Goal: Book appointment/travel/reservation

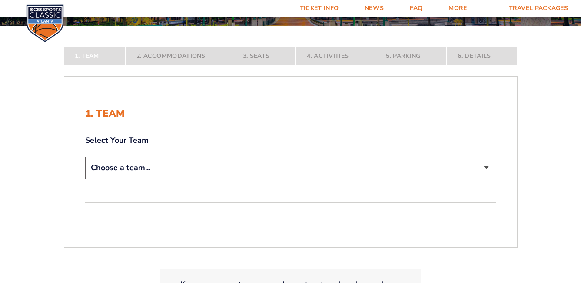
scroll to position [130, 0]
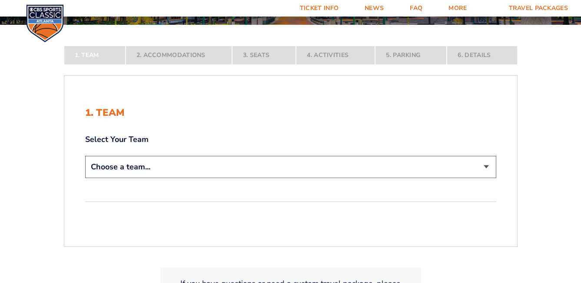
click at [140, 169] on select "Choose a team... [US_STATE] Wildcats [US_STATE] State Buckeyes [US_STATE] Tar H…" at bounding box center [290, 167] width 411 height 22
select select "12756"
click at [85, 178] on select "Choose a team... [US_STATE] Wildcats [US_STATE] State Buckeyes [US_STATE] Tar H…" at bounding box center [290, 167] width 411 height 22
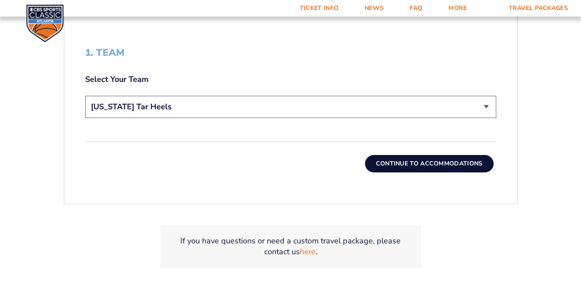
scroll to position [261, 0]
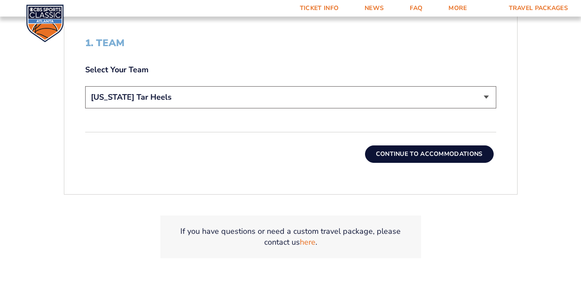
click at [383, 154] on button "Continue To Accommodations" at bounding box center [429, 153] width 129 height 17
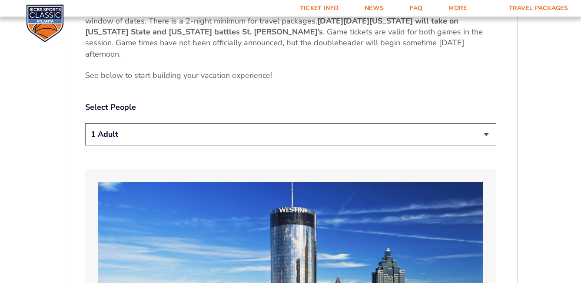
scroll to position [438, 0]
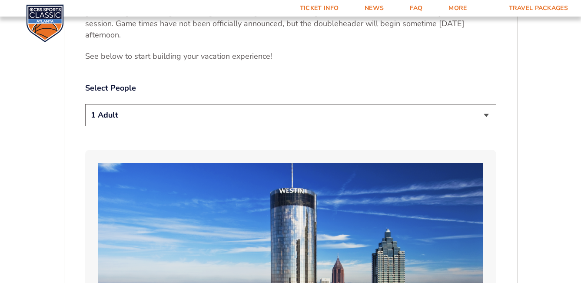
drag, startPoint x: 475, startPoint y: 116, endPoint x: 446, endPoint y: 113, distance: 29.3
click at [475, 116] on select "1 Adult 2 Adults 3 Adults 4 Adults 2 Adults + 1 Child 2 Adults + 2 Children 2 A…" at bounding box center [290, 115] width 411 height 22
select select "2 Adults + 2 Children"
click at [85, 104] on select "1 Adult 2 Adults 3 Adults 4 Adults 2 Adults + 1 Child 2 Adults + 2 Children 2 A…" at bounding box center [290, 115] width 411 height 22
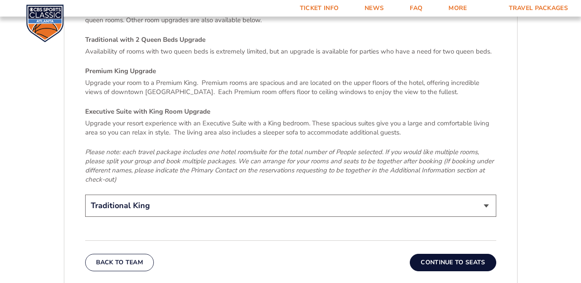
scroll to position [1307, 0]
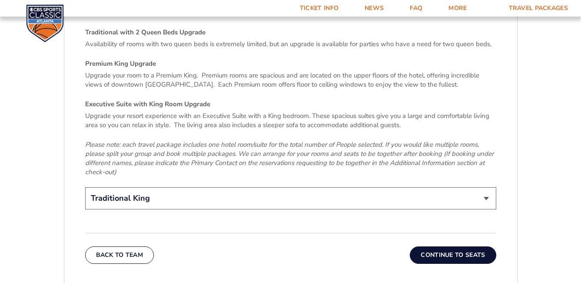
click at [248, 189] on select "Traditional King Traditional with 2 Queen Beds Upgrade (+$45 per night) Premium…" at bounding box center [290, 198] width 411 height 22
select select "Traditional with 2 Queen Beds Upgrade"
click at [85, 187] on select "Traditional King Traditional with 2 Queen Beds Upgrade (+$45 per night) Premium…" at bounding box center [290, 198] width 411 height 22
click at [423, 246] on button "Continue To Seats" at bounding box center [453, 254] width 86 height 17
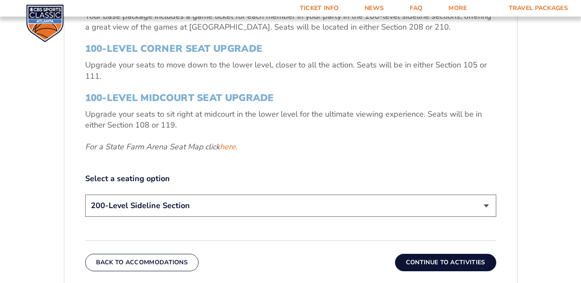
scroll to position [351, 0]
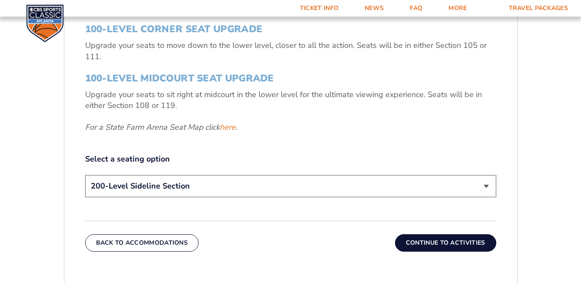
click at [247, 186] on select "200-Level Sideline Section 100-Level Corner Seat Upgrade (+$120 per person) 100…" at bounding box center [290, 186] width 411 height 22
select select "100-Level Corner Seat Upgrade"
click at [85, 175] on select "200-Level Sideline Section 100-Level Corner Seat Upgrade (+$120 per person) 100…" at bounding box center [290, 186] width 411 height 22
click at [425, 241] on button "Continue To Activities" at bounding box center [445, 242] width 101 height 17
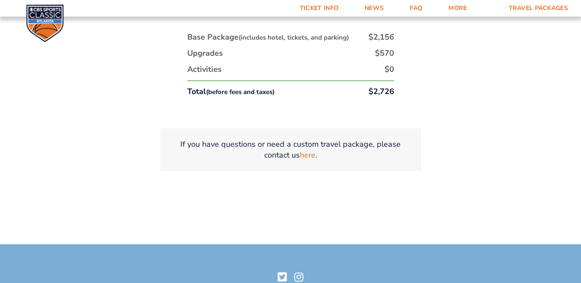
scroll to position [481, 0]
